Goal: Task Accomplishment & Management: Book appointment/travel/reservation

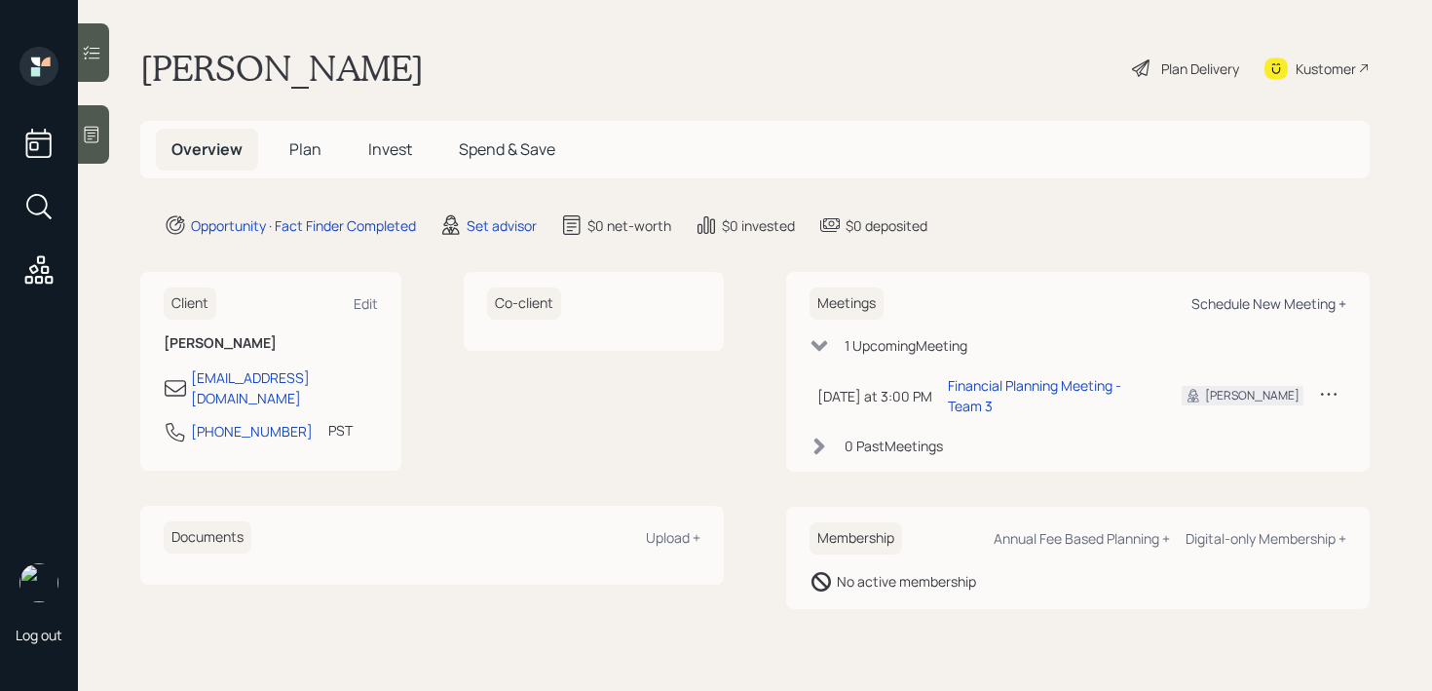
click at [1300, 299] on div "Schedule New Meeting +" at bounding box center [1269, 303] width 155 height 19
select select "round-[PERSON_NAME]"
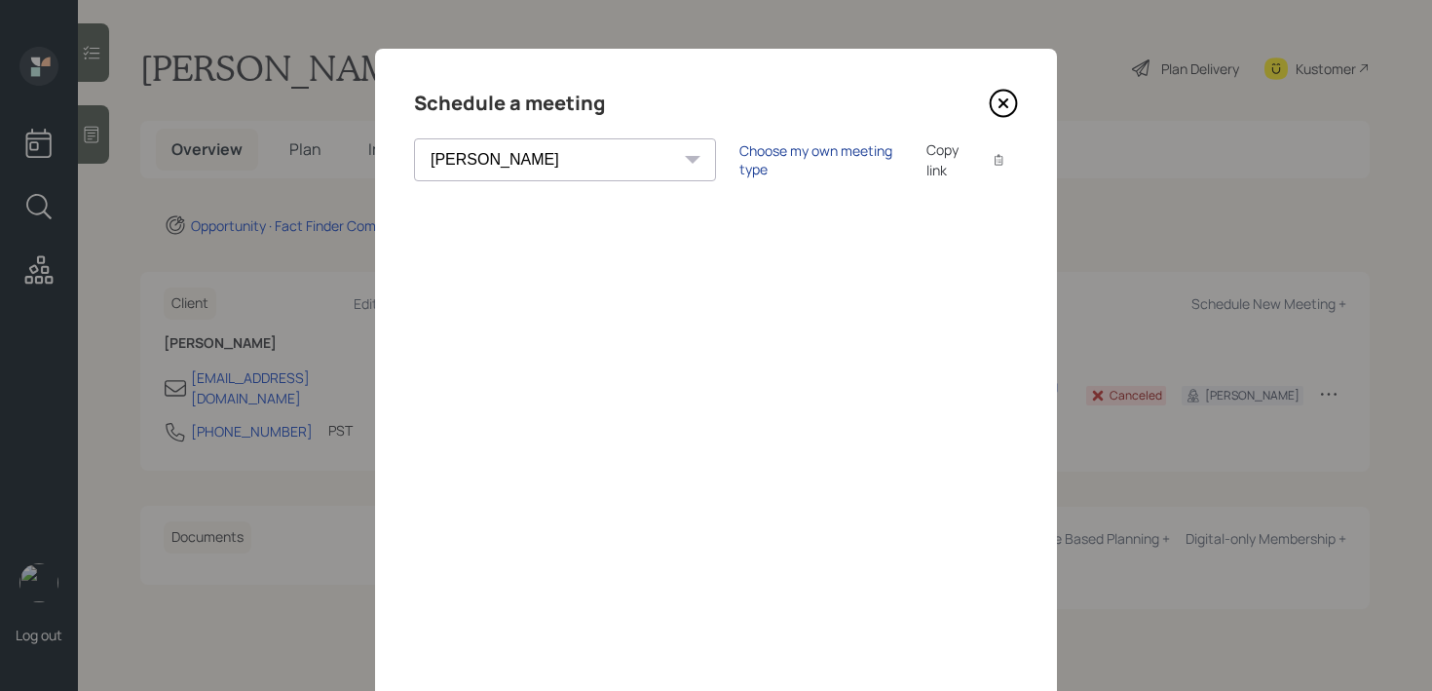
click at [740, 160] on div "Choose my own meeting type" at bounding box center [822, 159] width 164 height 37
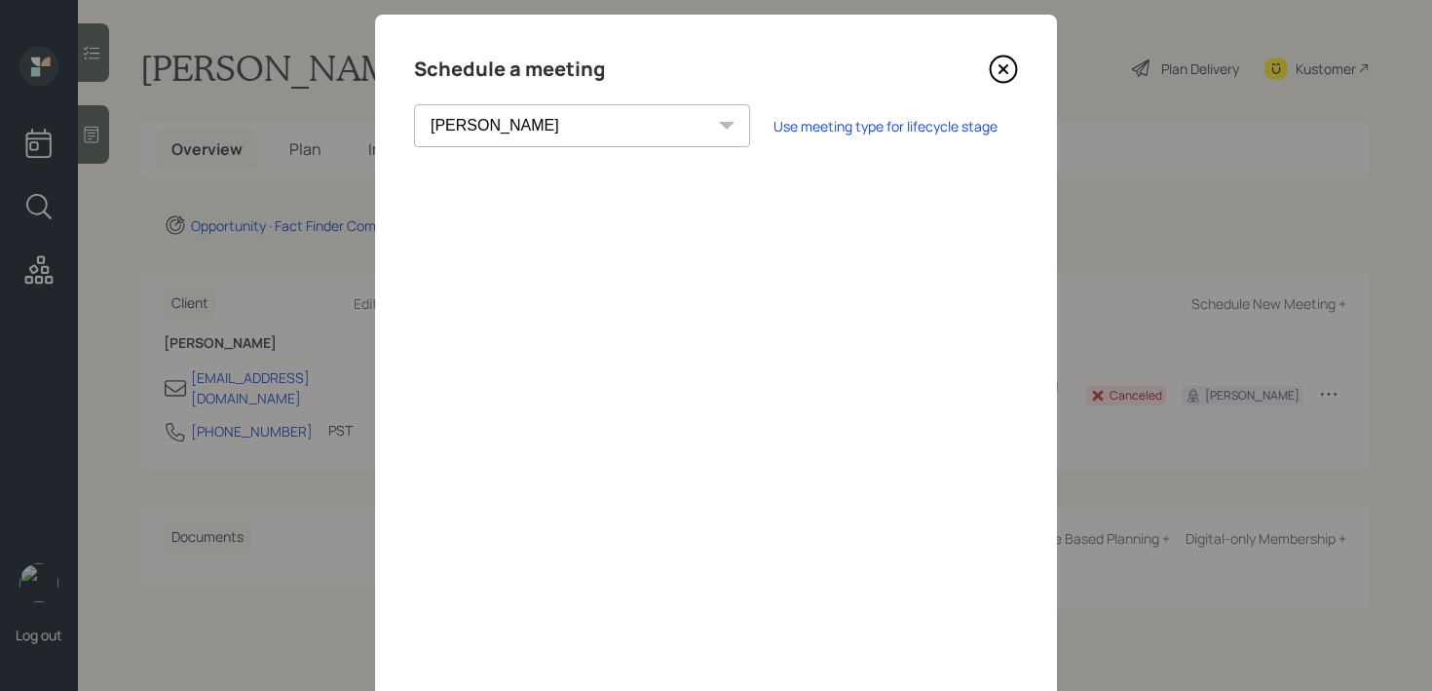
scroll to position [12, 0]
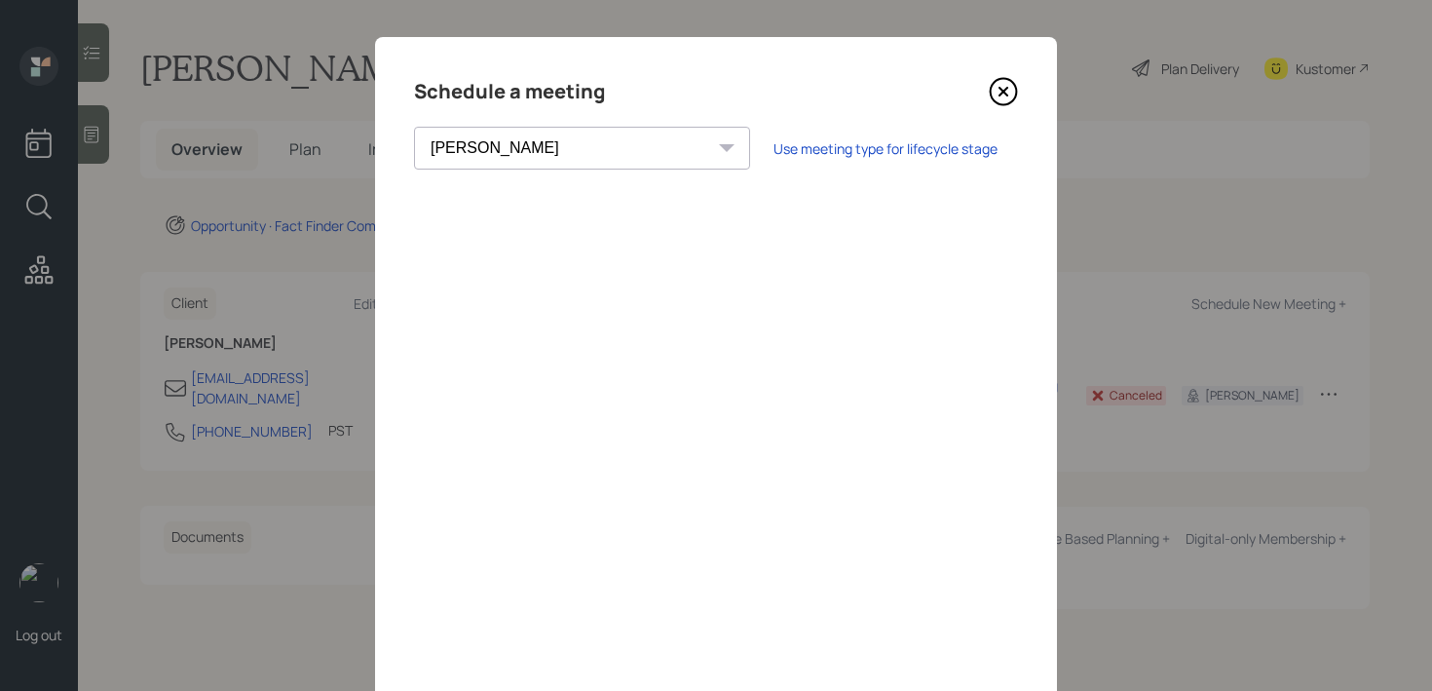
click at [1012, 93] on icon at bounding box center [1003, 91] width 29 height 29
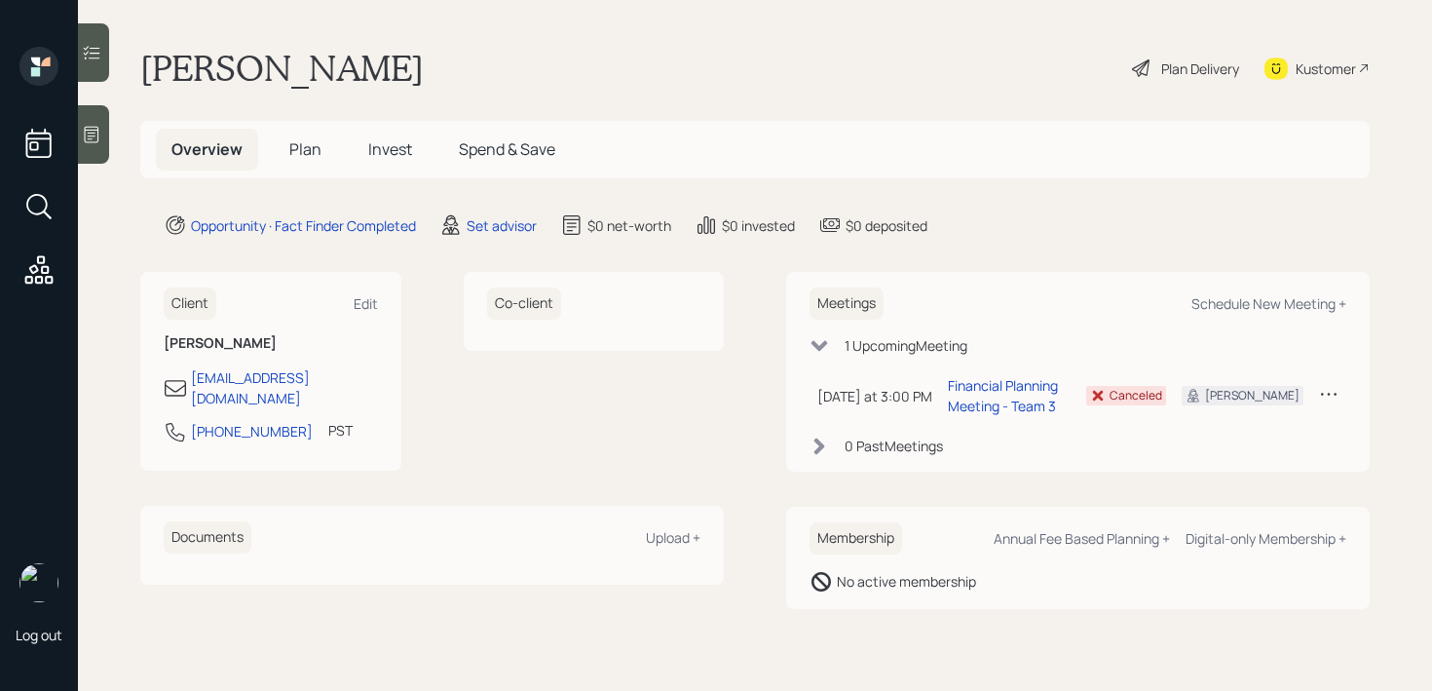
click at [1309, 77] on div "Kustomer" at bounding box center [1326, 68] width 60 height 20
